Goal: Find specific page/section

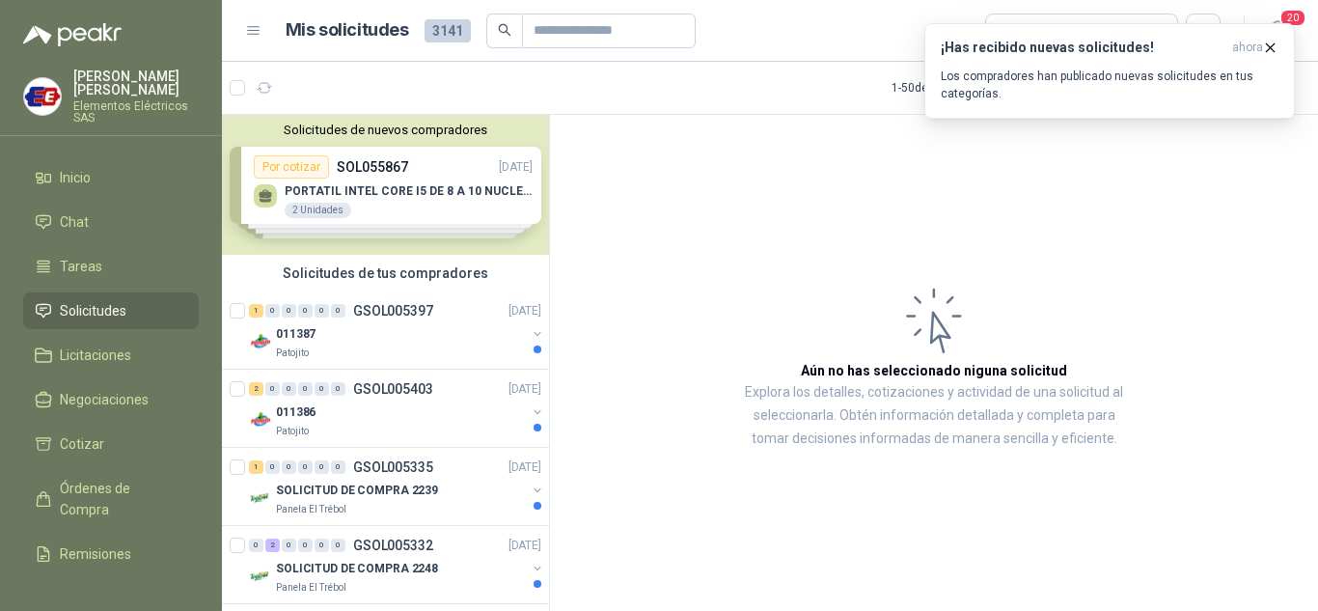
click at [74, 308] on span "Solicitudes" at bounding box center [93, 310] width 67 height 21
click at [348, 410] on div "011386" at bounding box center [401, 411] width 250 height 23
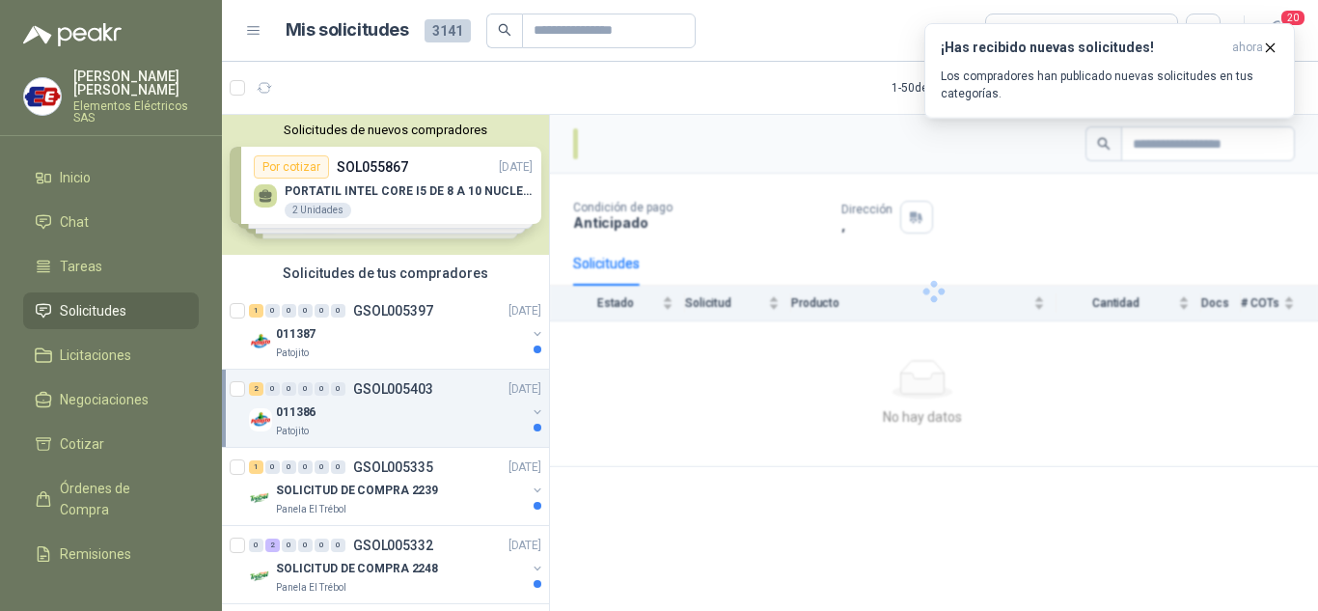
click at [72, 310] on span "Solicitudes" at bounding box center [93, 310] width 67 height 21
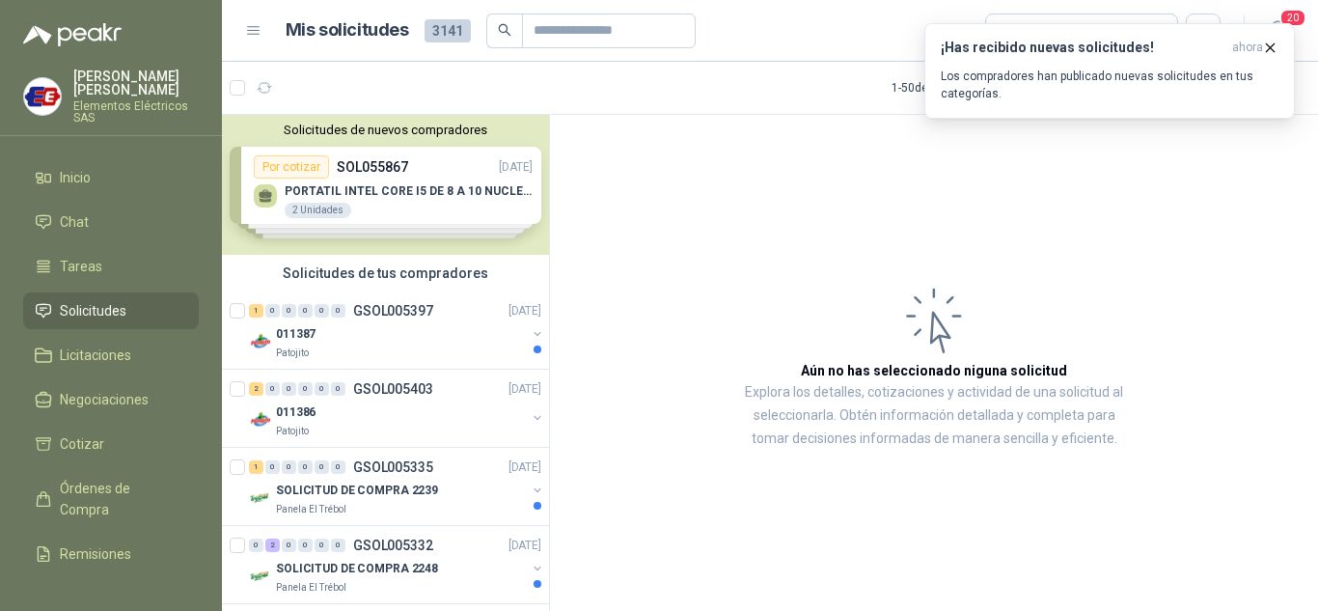
click at [57, 311] on li "Solicitudes" at bounding box center [111, 310] width 152 height 21
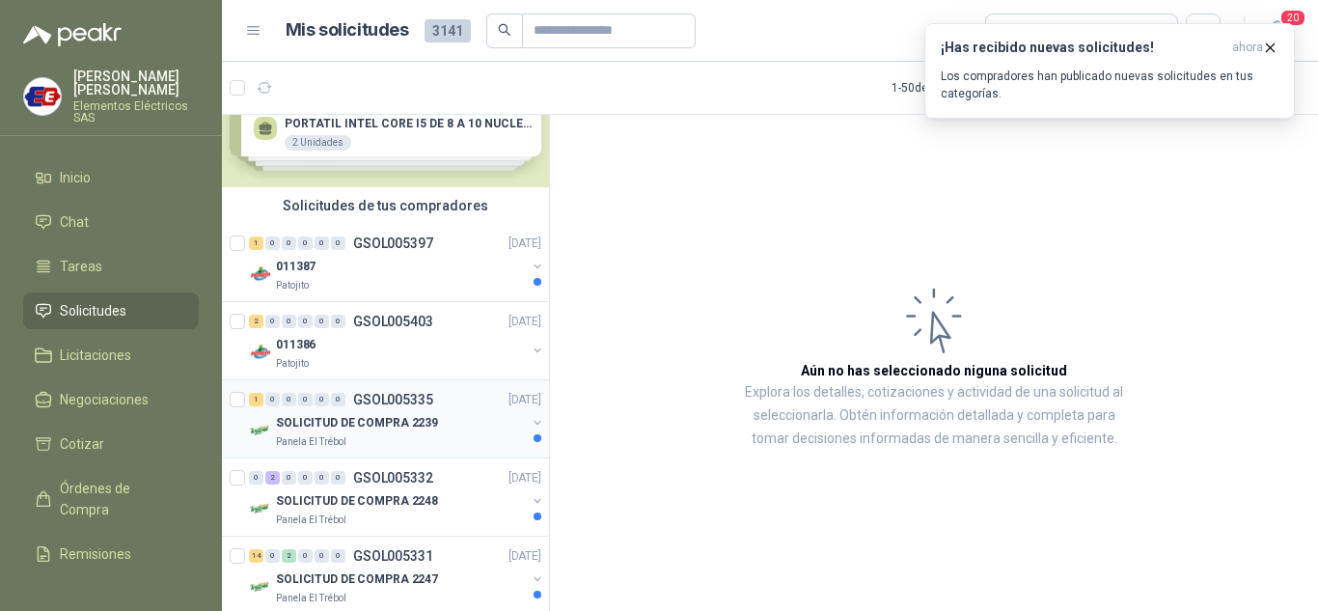
scroll to position [96, 0]
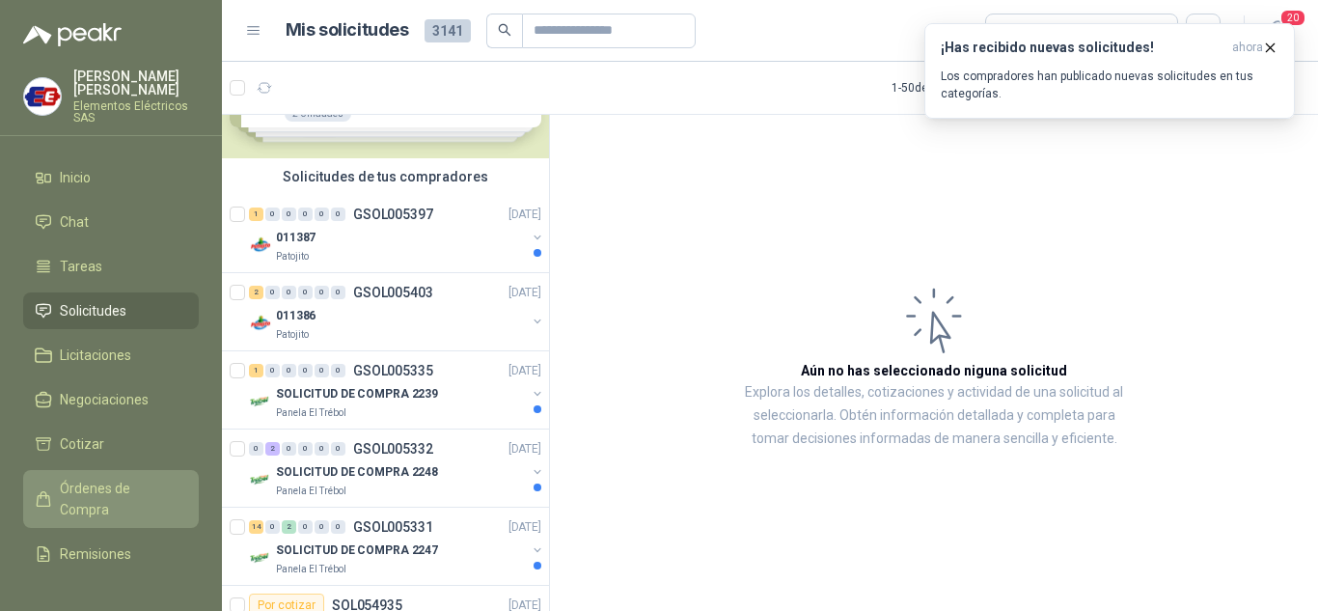
click at [82, 481] on span "Órdenes de Compra" at bounding box center [120, 499] width 121 height 42
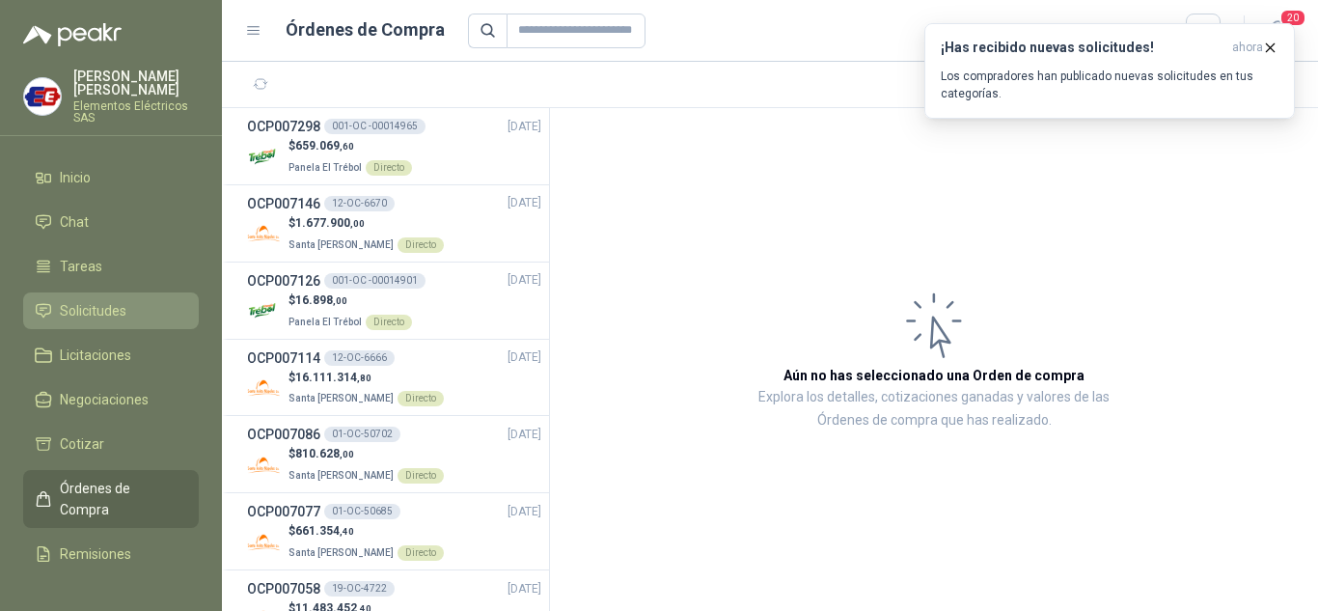
click at [81, 309] on span "Solicitudes" at bounding box center [93, 310] width 67 height 21
